Goal: Transaction & Acquisition: Purchase product/service

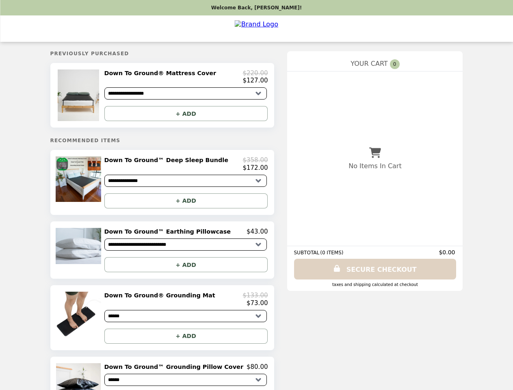
click at [94, 97] on img at bounding box center [79, 95] width 43 height 52
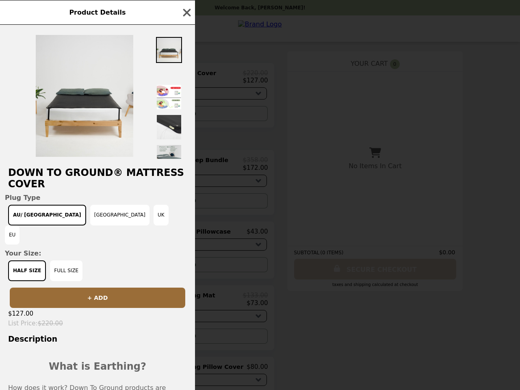
click at [186, 116] on div "Product Details Down To Ground® Mattress Cover Plug Type AU/ [GEOGRAPHIC_DATA] …" at bounding box center [260, 195] width 520 height 390
click at [94, 186] on h2 "Down To Ground® Mattress Cover" at bounding box center [97, 178] width 195 height 23
click at [186, 168] on div "Product Details Down To Ground® Mattress Cover Plug Type AU/ [GEOGRAPHIC_DATA] …" at bounding box center [260, 195] width 520 height 390
click at [186, 205] on button "+ ADD" at bounding box center [185, 200] width 163 height 15
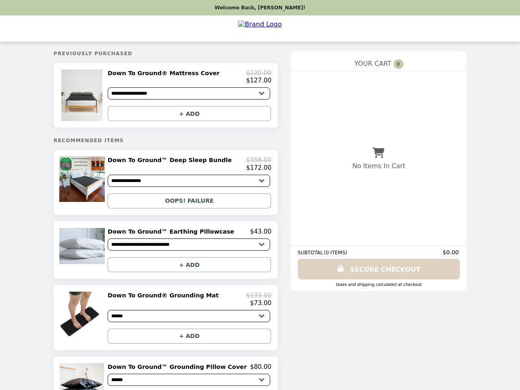
click at [94, 255] on img at bounding box center [82, 246] width 47 height 37
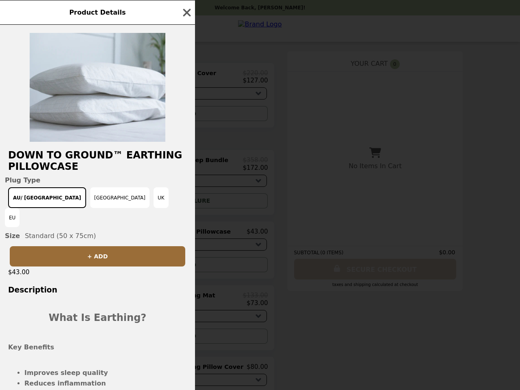
click at [186, 236] on div "Product Details Down To Ground™ Earthing Pillowcase Plug Type AU/ [GEOGRAPHIC_D…" at bounding box center [260, 195] width 520 height 390
click at [186, 270] on div "Down To Ground™ Earthing Pillowcase Plug Type AU/ [GEOGRAPHIC_DATA] [GEOGRAPHIC…" at bounding box center [97, 207] width 195 height 365
